Goal: Communication & Community: Answer question/provide support

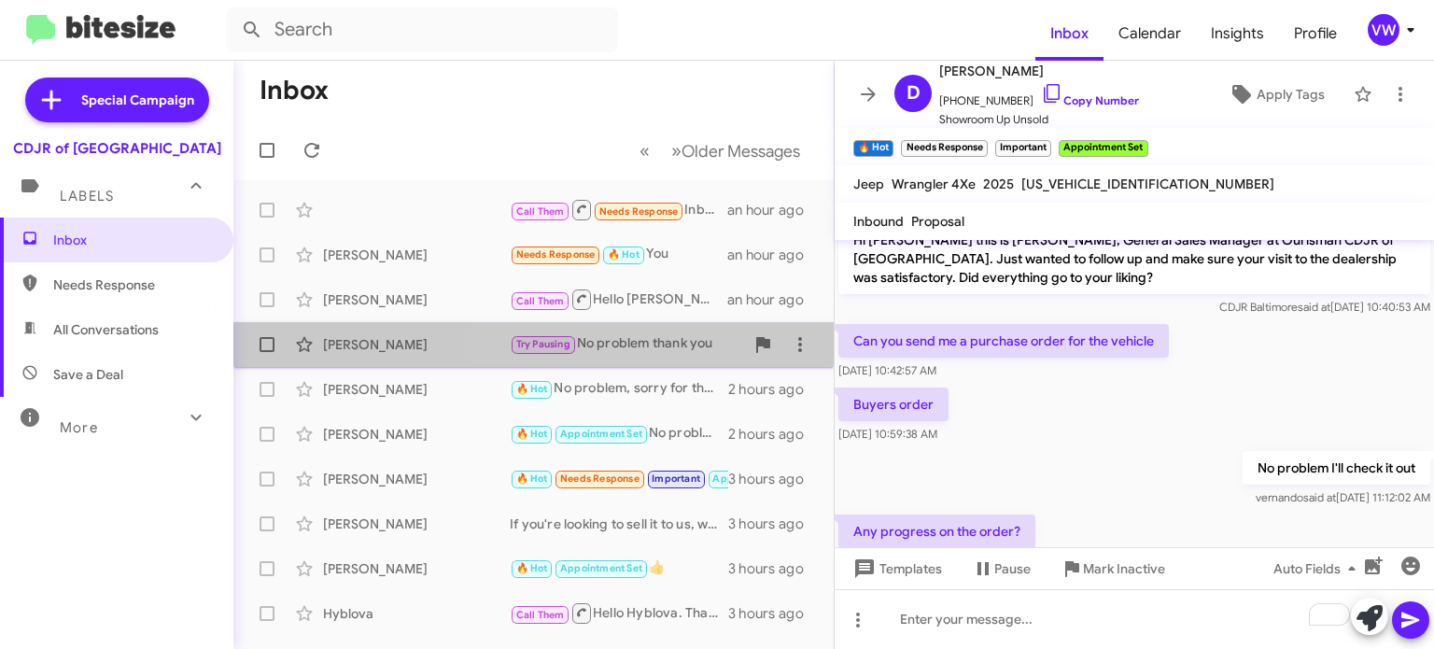
click at [660, 354] on div "Try Pausing No problem thank you" at bounding box center [627, 343] width 234 height 21
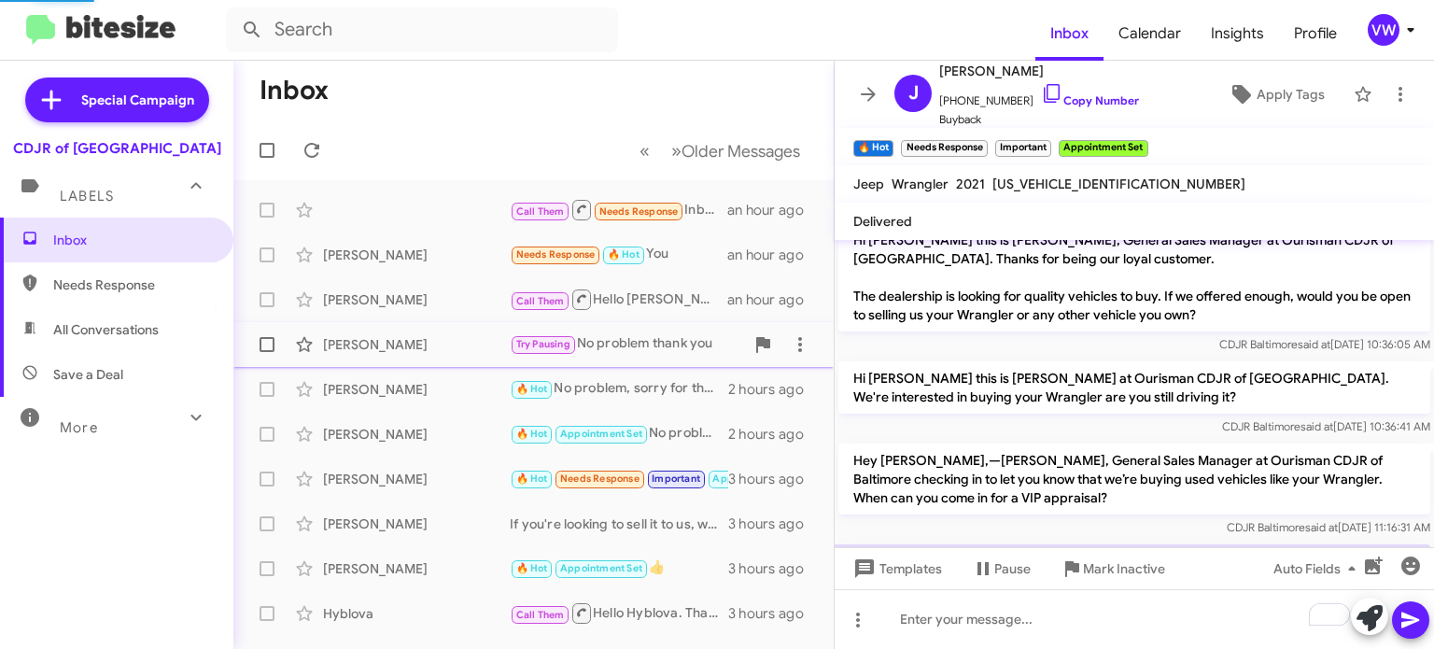
scroll to position [1045, 0]
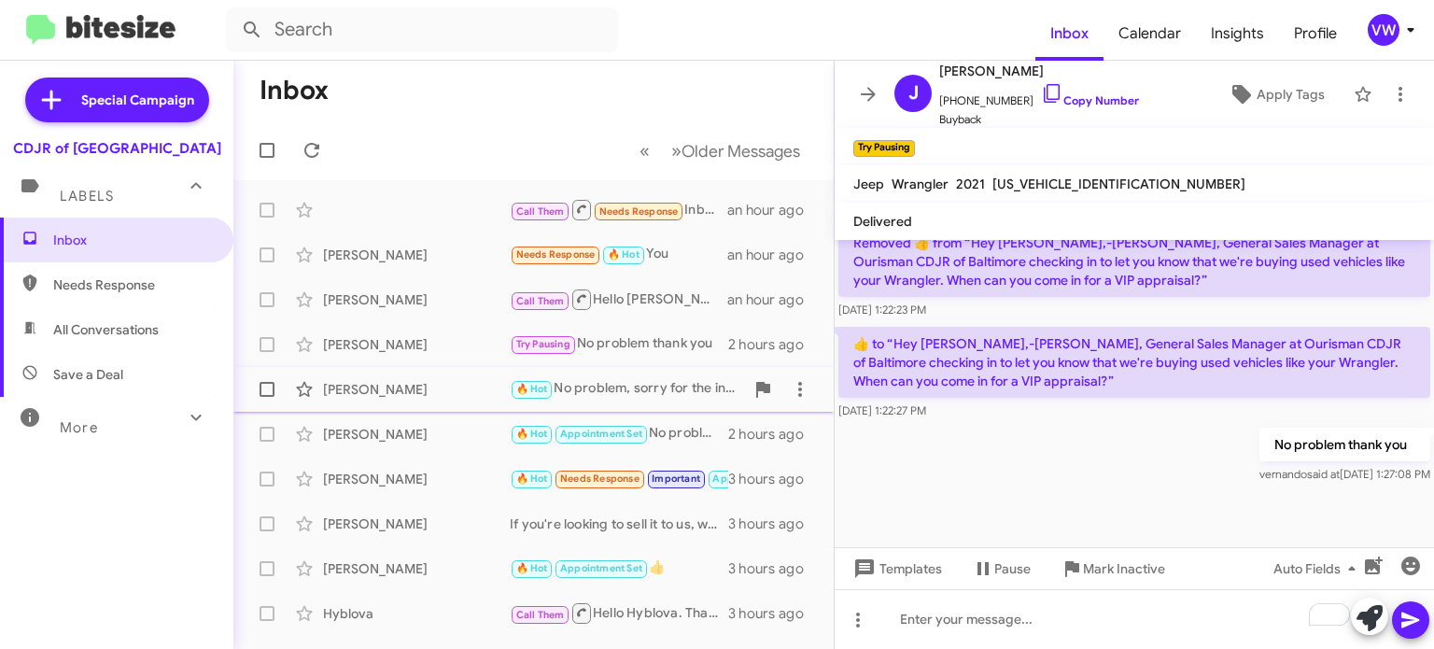
click at [648, 387] on div "🔥 Hot No problem, sorry for the inconvenience" at bounding box center [627, 388] width 234 height 21
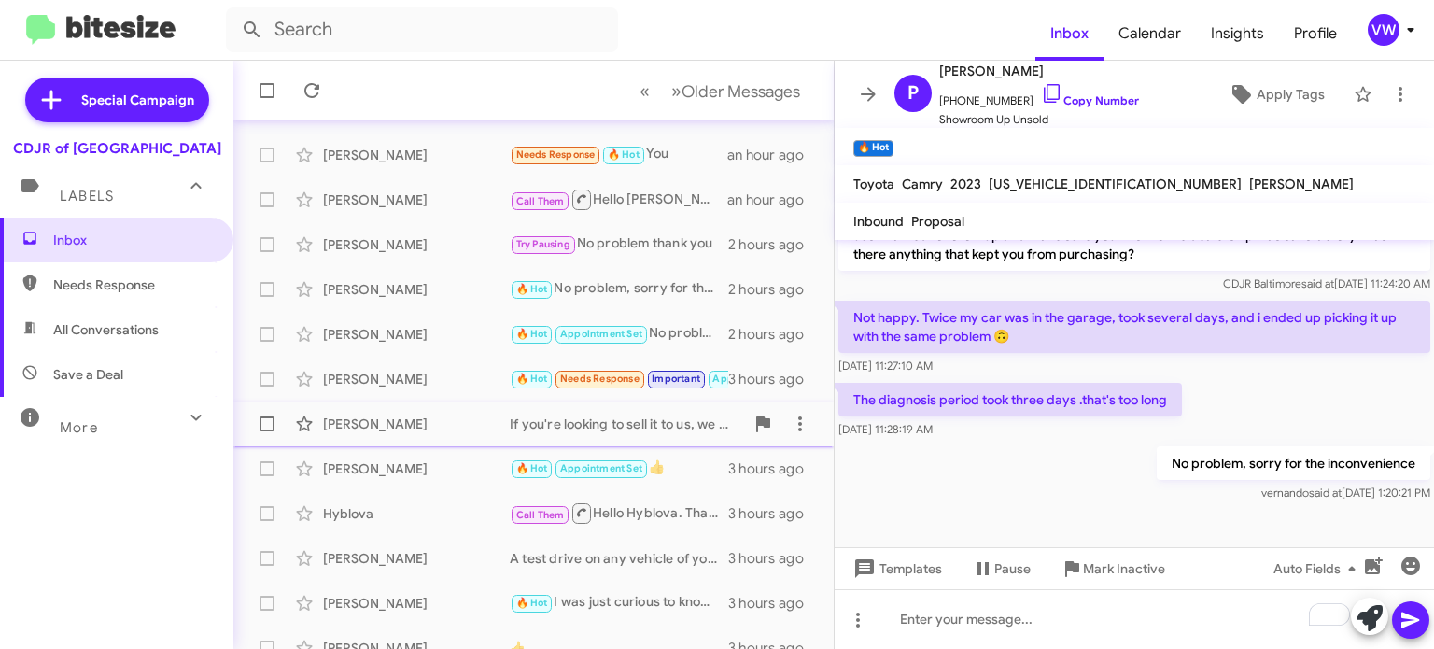
scroll to position [108, 0]
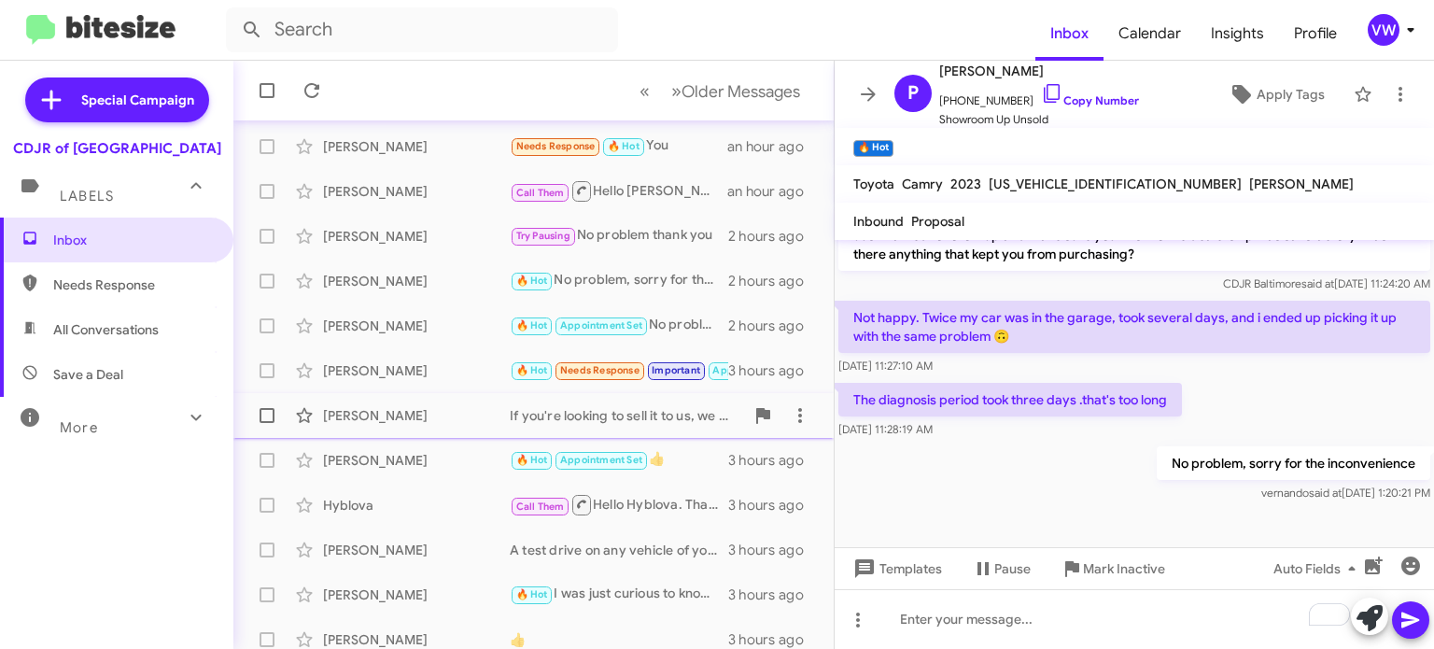
click at [604, 416] on div "If you're looking to sell it to us, we are open from 9:00 a.m. To 9:00 p.m. [DA…" at bounding box center [627, 415] width 234 height 19
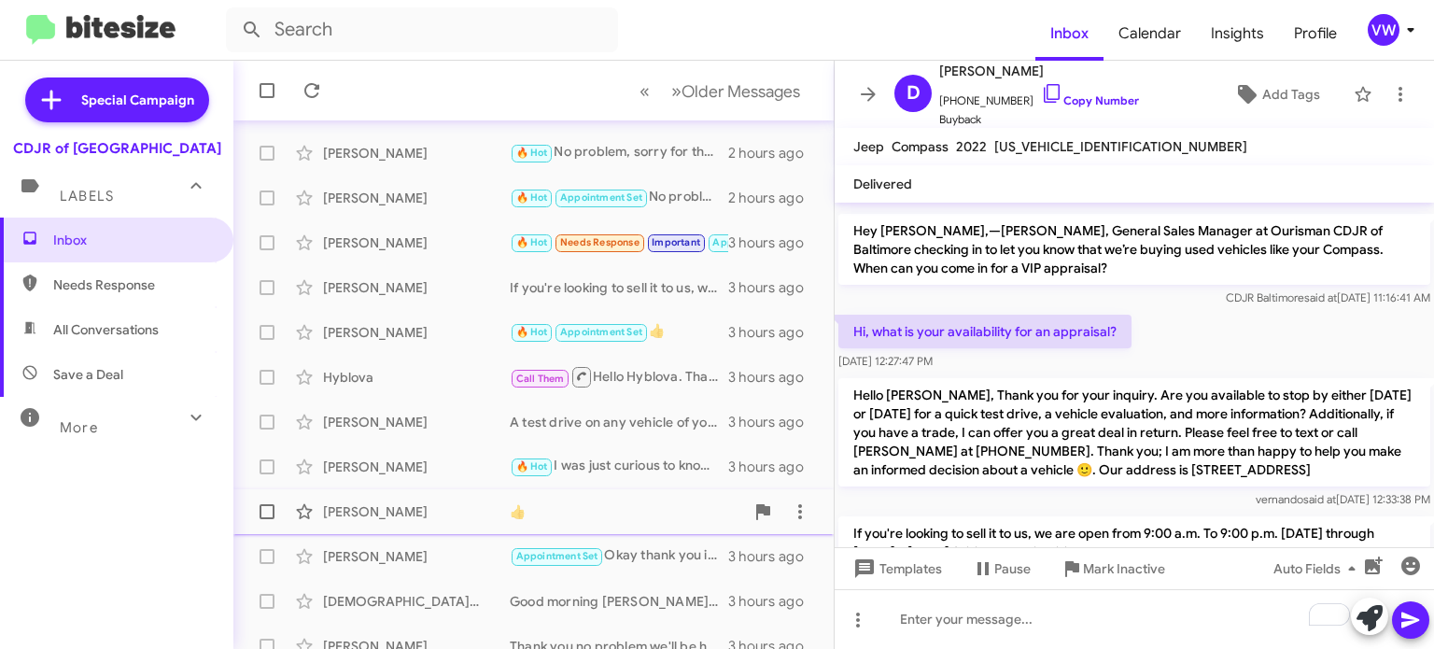
scroll to position [284, 0]
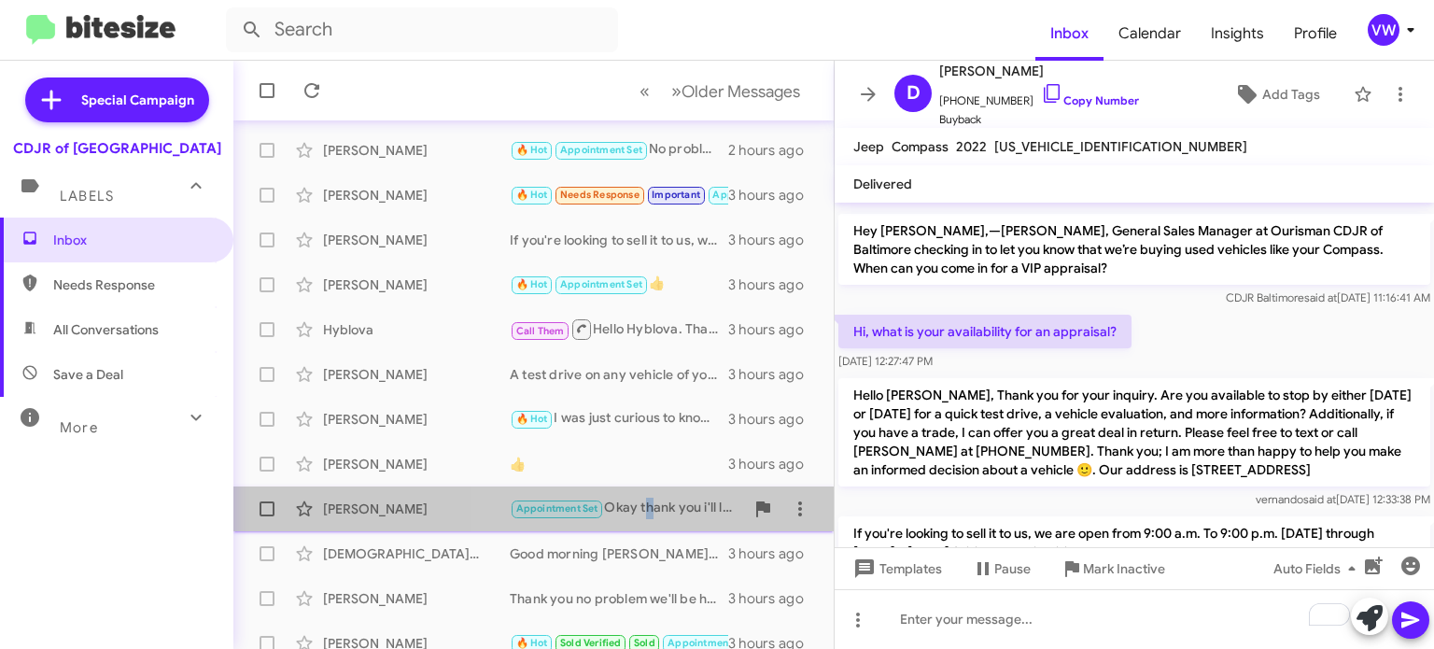
drag, startPoint x: 650, startPoint y: 514, endPoint x: 640, endPoint y: 523, distance: 13.9
click at [642, 521] on div "[PERSON_NAME] Appointment Set Okay thank you i'll let you know if anything chan…" at bounding box center [533, 508] width 571 height 37
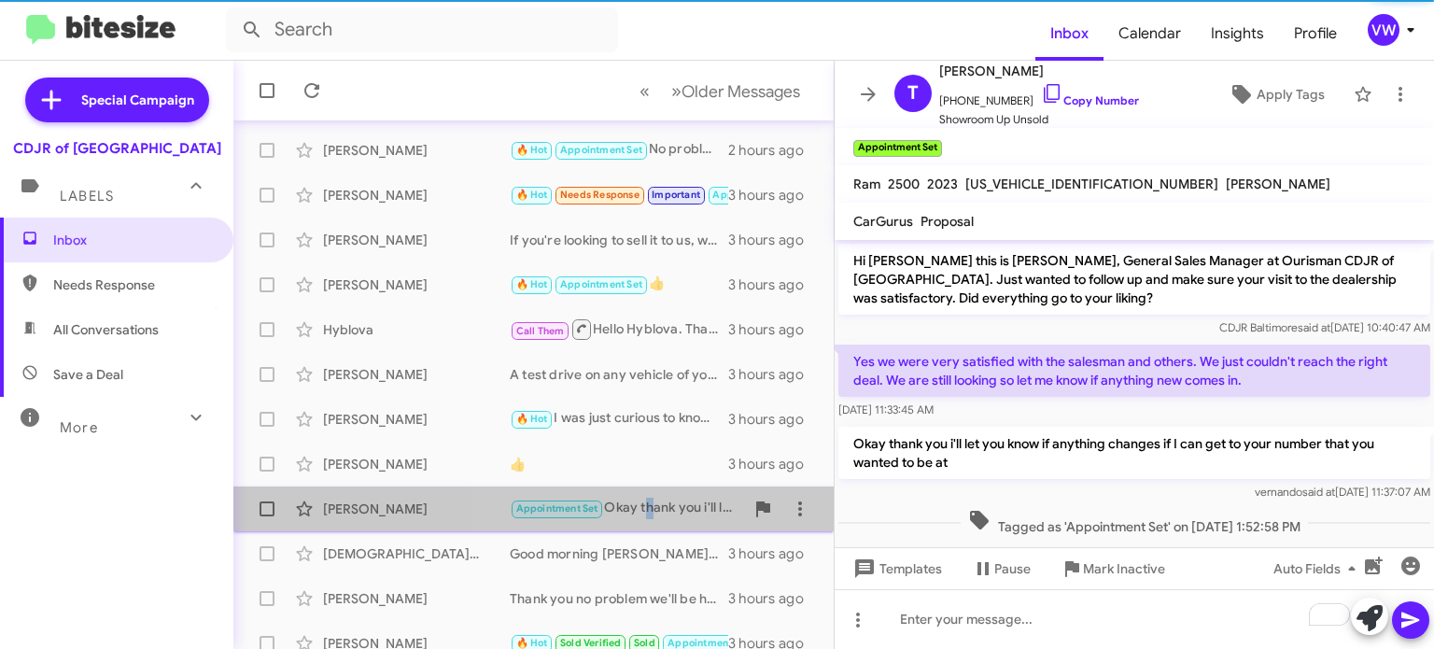
click at [659, 505] on div "Appointment Set Okay thank you i'll let you know if anything changes if I can g…" at bounding box center [627, 508] width 234 height 21
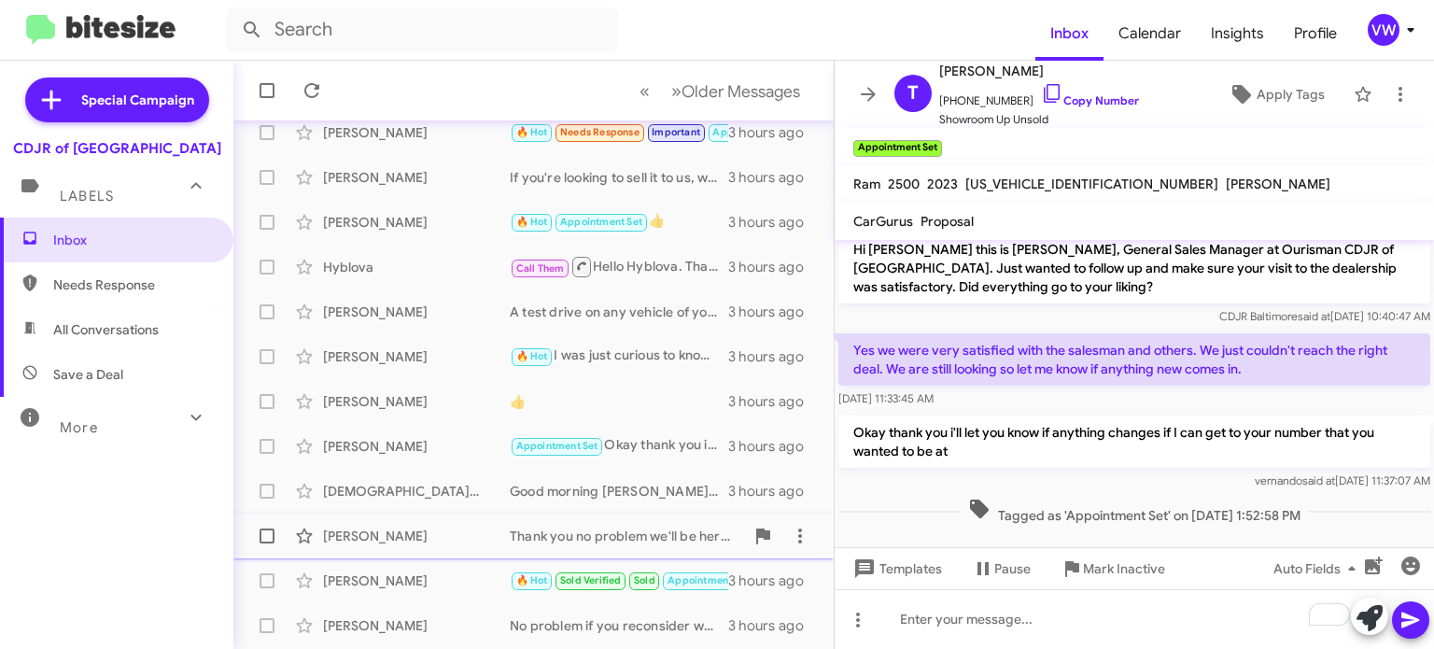
scroll to position [365, 0]
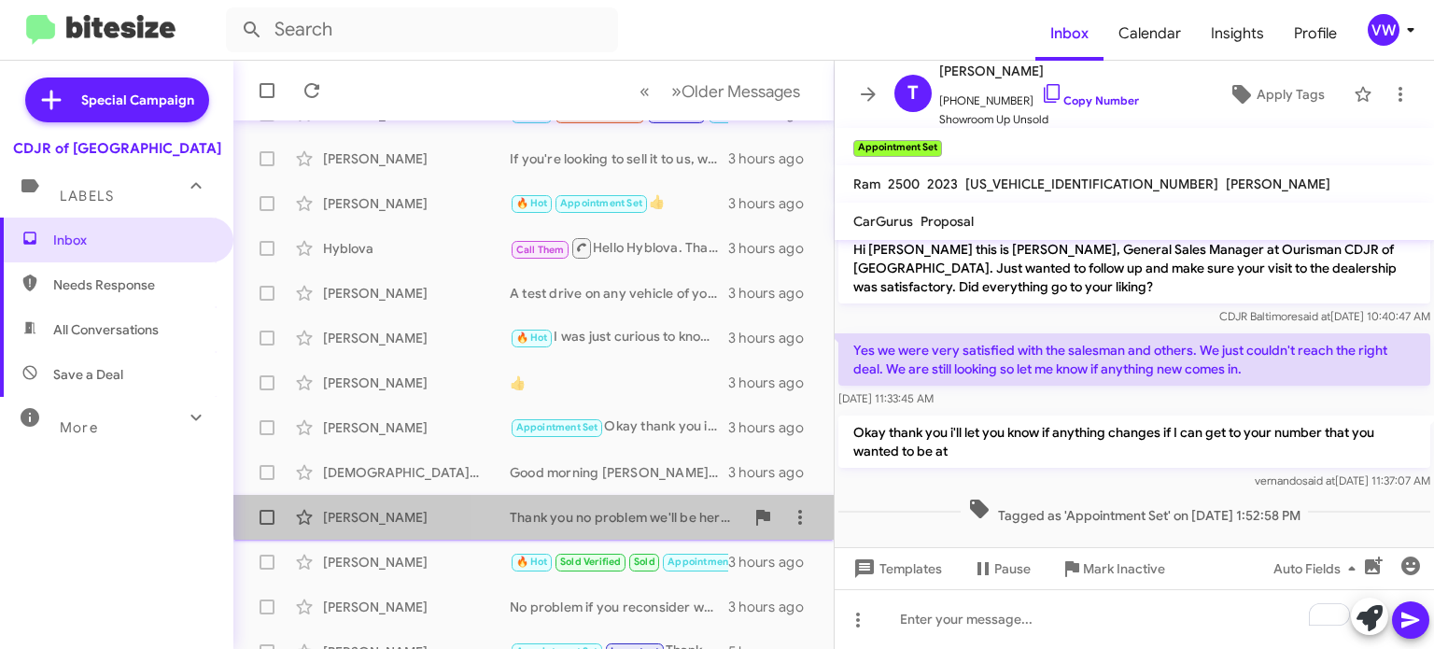
click at [633, 508] on div "Thank you no problem we'll be here for your next vehicle" at bounding box center [627, 517] width 234 height 19
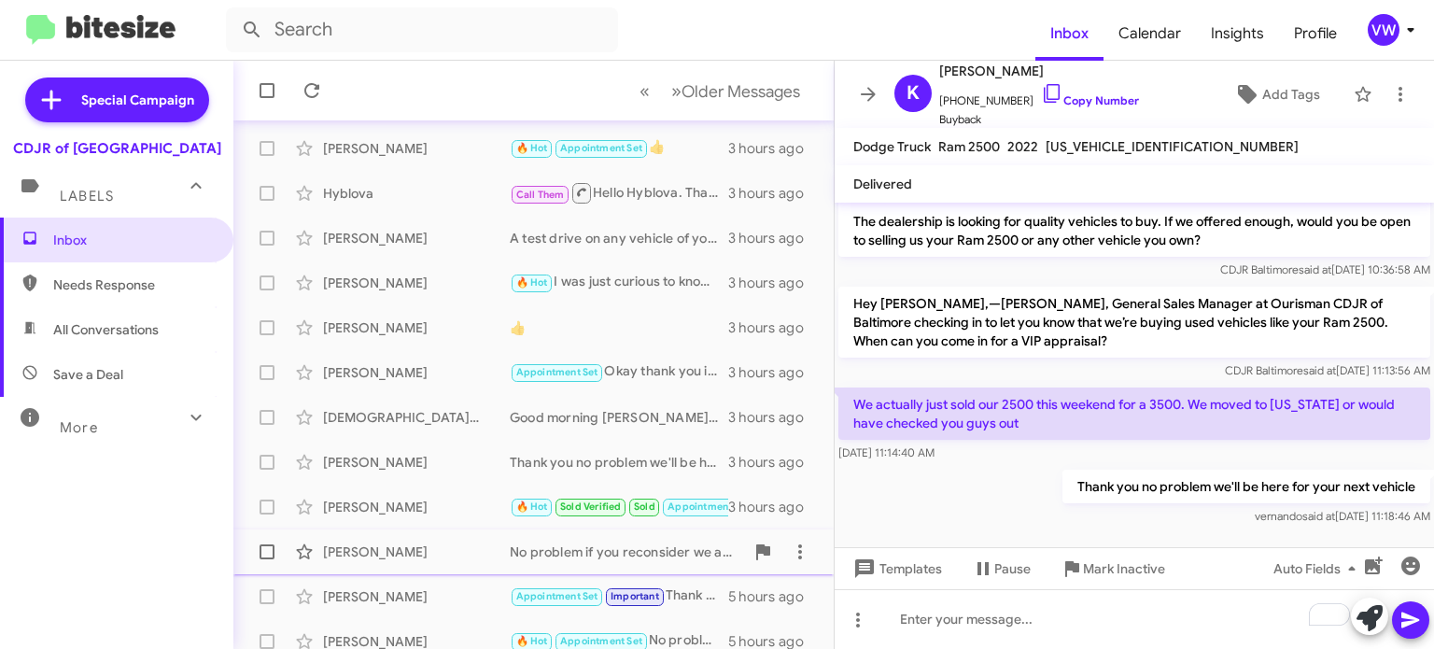
scroll to position [434, 0]
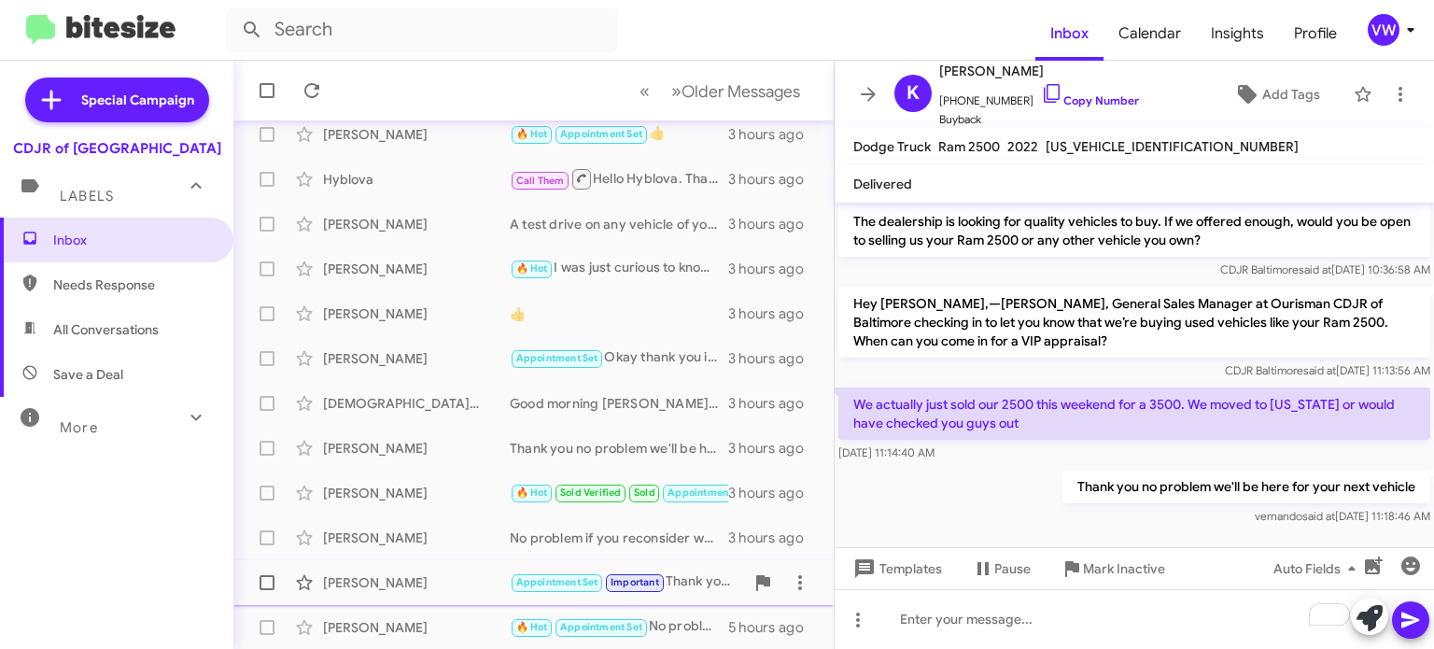
click at [455, 581] on div "[PERSON_NAME]" at bounding box center [416, 582] width 187 height 19
